Goal: Entertainment & Leisure: Consume media (video, audio)

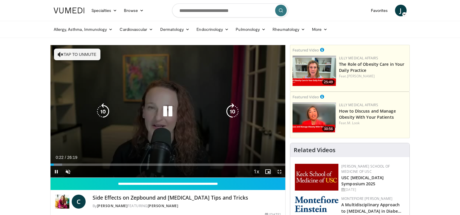
click at [64, 54] on button "Tap to unmute" at bounding box center [77, 54] width 46 height 12
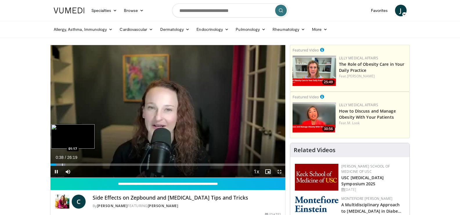
click at [62, 165] on div "Progress Bar" at bounding box center [62, 164] width 1 height 2
click at [72, 165] on div "Progress Bar" at bounding box center [72, 164] width 1 height 2
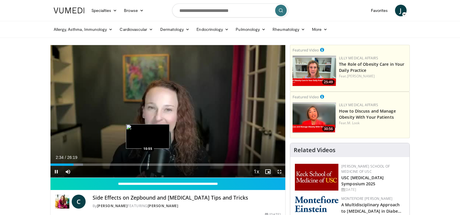
click at [148, 163] on div "Progress Bar" at bounding box center [148, 164] width 1 height 2
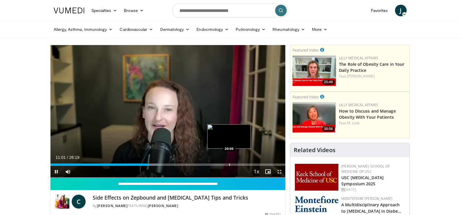
click at [229, 165] on div "Progress Bar" at bounding box center [229, 164] width 1 height 2
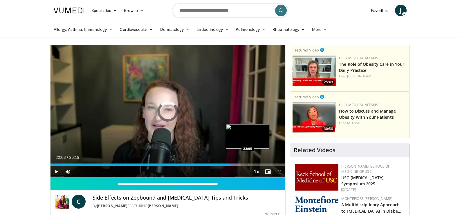
click at [248, 165] on div "Progress Bar" at bounding box center [248, 164] width 1 height 2
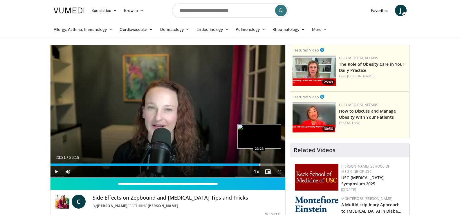
click at [260, 165] on div "Progress Bar" at bounding box center [260, 164] width 1 height 2
click at [268, 165] on div "Progress Bar" at bounding box center [268, 164] width 1 height 2
